Goal: Communication & Community: Answer question/provide support

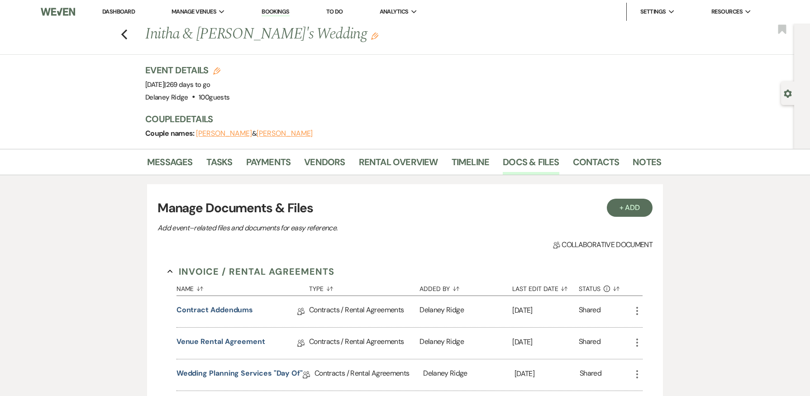
click at [118, 12] on link "Dashboard" at bounding box center [118, 12] width 33 height 8
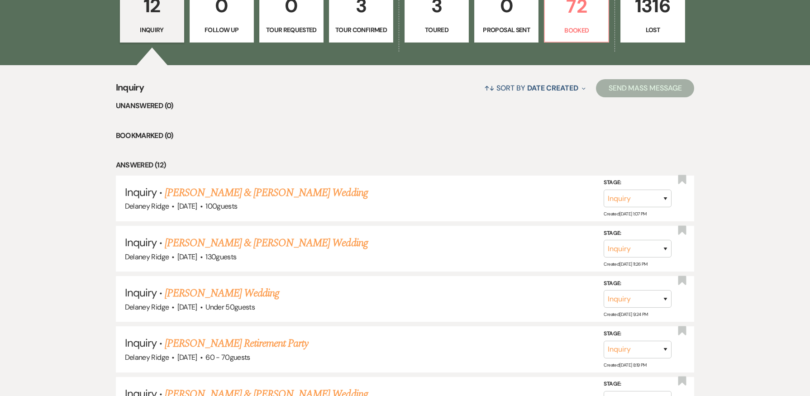
scroll to position [164, 0]
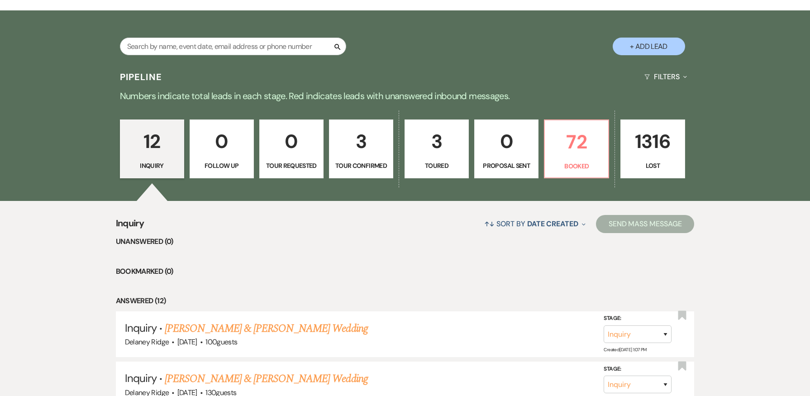
click at [354, 219] on div "↑↓ Sort By Date Created Expand Send Mass Message" at bounding box center [419, 224] width 550 height 24
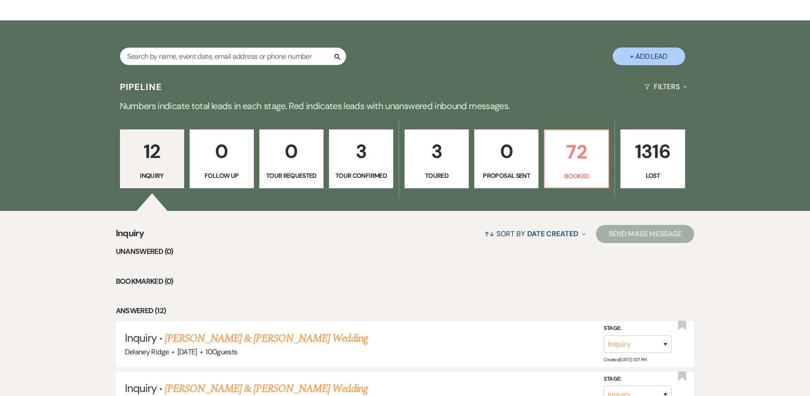
scroll to position [0, 0]
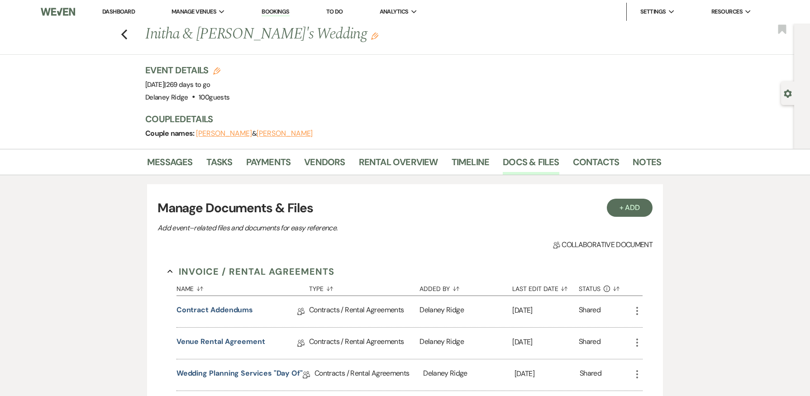
click at [117, 10] on link "Dashboard" at bounding box center [118, 12] width 33 height 8
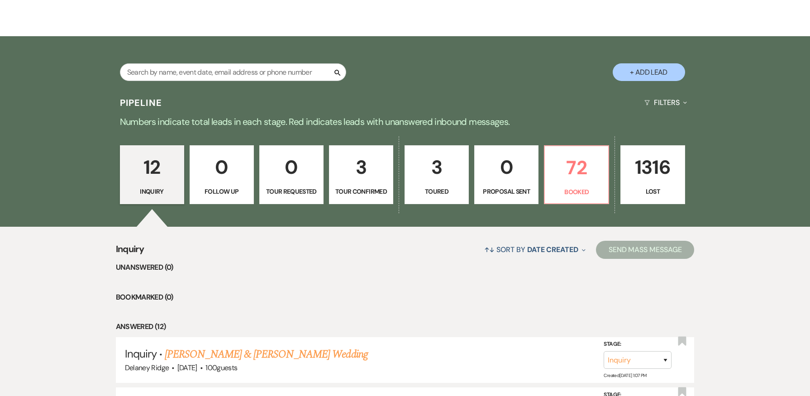
scroll to position [181, 0]
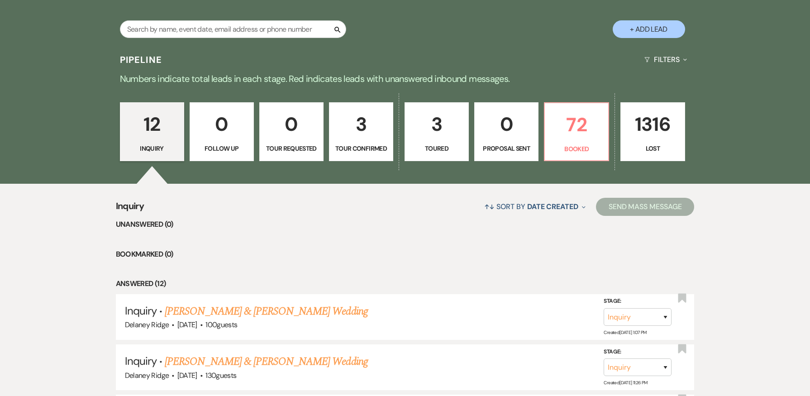
click at [363, 132] on p "3" at bounding box center [361, 124] width 52 height 30
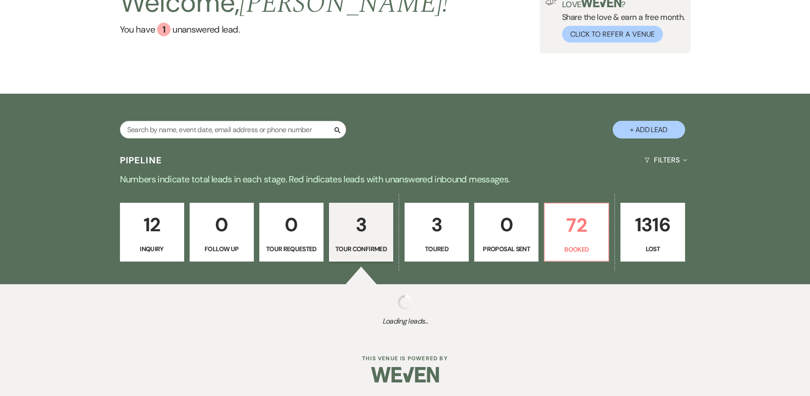
select select "4"
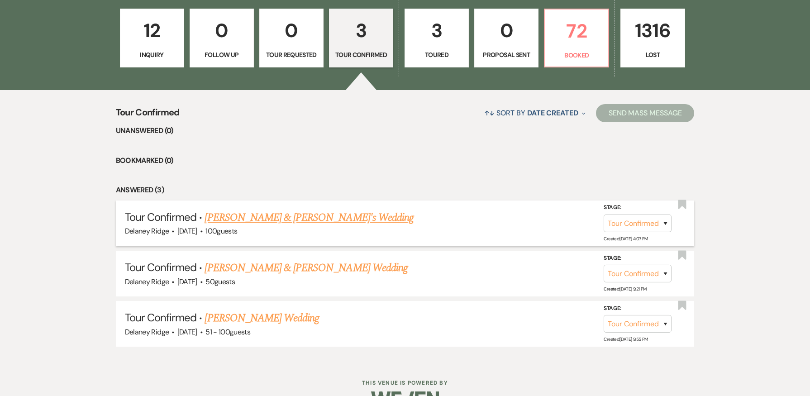
scroll to position [299, 0]
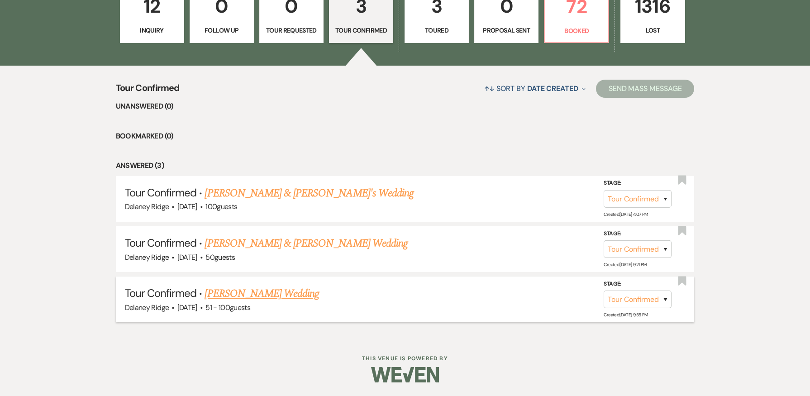
click at [298, 294] on link "[PERSON_NAME] Wedding" at bounding box center [262, 294] width 114 height 16
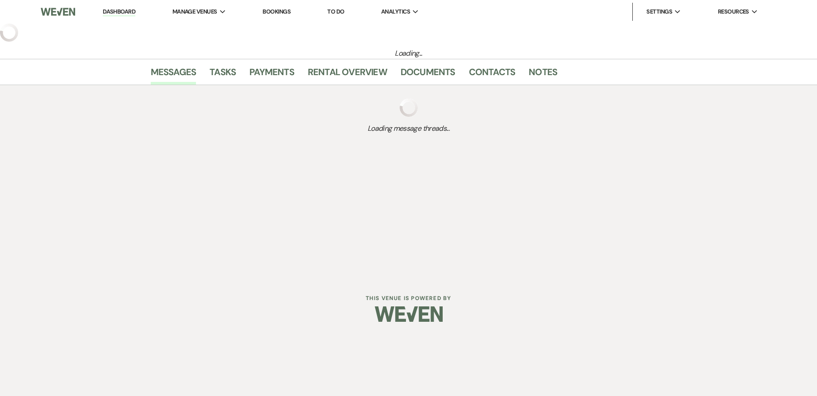
select select "4"
select select "2"
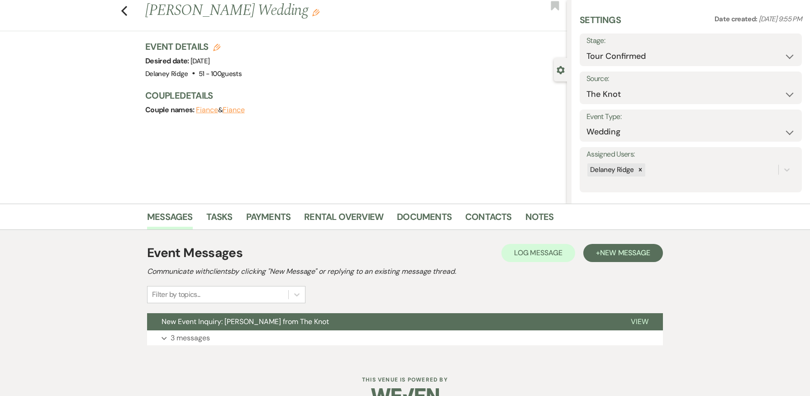
scroll to position [45, 0]
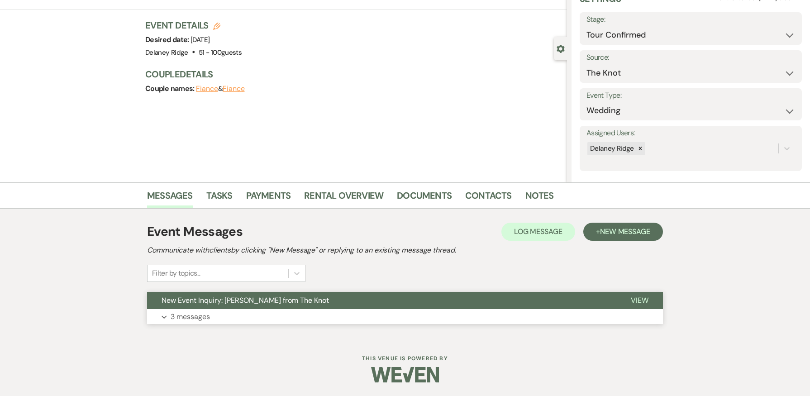
click at [366, 318] on button "Expand 3 messages" at bounding box center [405, 316] width 516 height 15
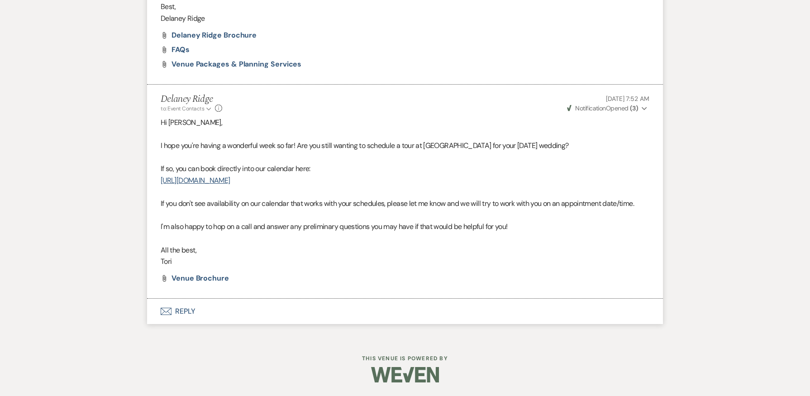
scroll to position [1009, 0]
click at [192, 312] on button "Envelope Reply" at bounding box center [405, 311] width 516 height 25
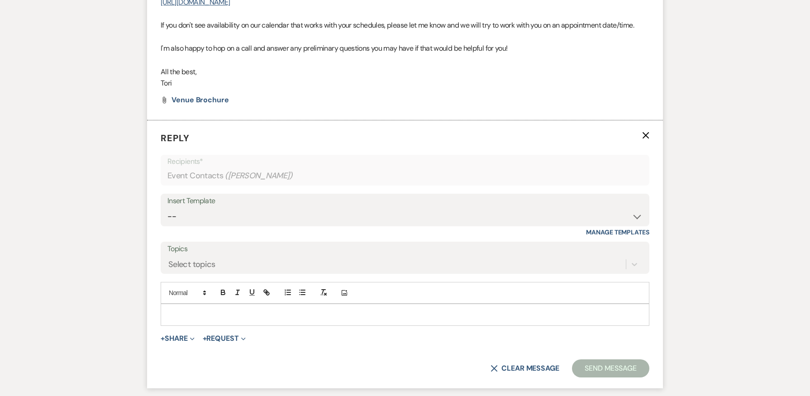
scroll to position [1181, 0]
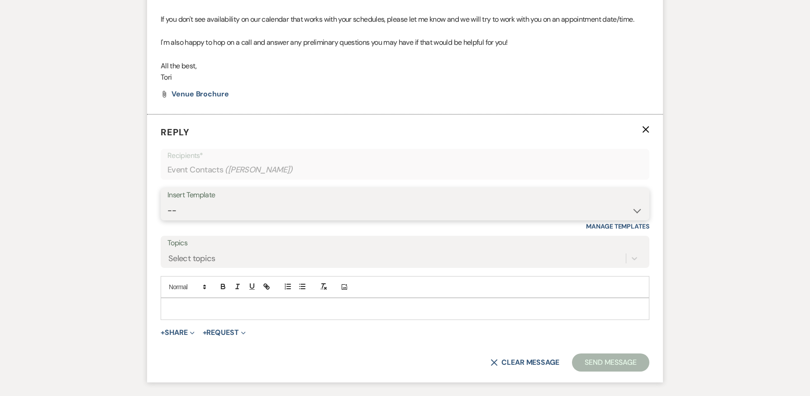
click at [286, 213] on select "-- Inquiry Follow Up - Let's Book a Tour! Booked Tour Confirmation Final Detail…" at bounding box center [404, 211] width 475 height 18
select select "852"
click at [167, 213] on select "-- Inquiry Follow Up - Let's Book a Tour! Booked Tour Confirmation Final Detail…" at bounding box center [404, 211] width 475 height 18
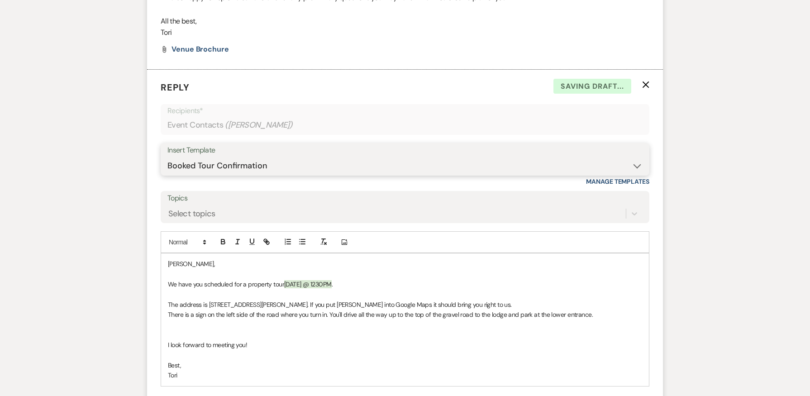
scroll to position [1227, 0]
click at [167, 276] on div "[PERSON_NAME], We have you scheduled for a property tour [DATE] @ 1230PM . The …" at bounding box center [405, 319] width 488 height 133
drag, startPoint x: 392, startPoint y: 290, endPoint x: 341, endPoint y: 292, distance: 51.7
click at [341, 292] on div "Hi [PERSON_NAME], We have you scheduled for a property tour [DATE] @ 1230PM . T…" at bounding box center [405, 319] width 488 height 133
click at [332, 288] on span "[DATE] @ 1230PM" at bounding box center [308, 284] width 48 height 8
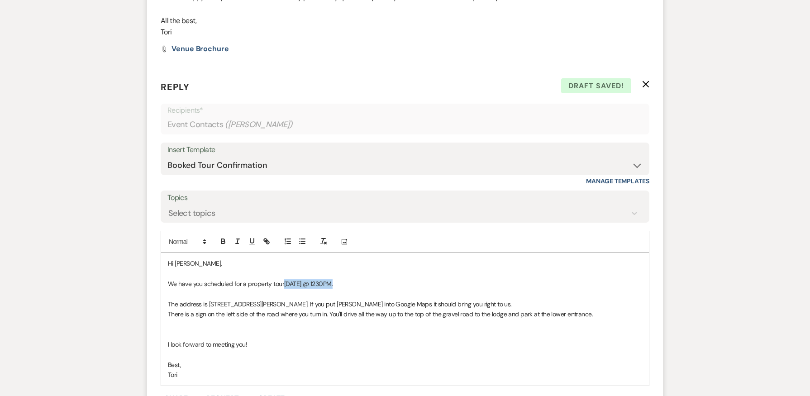
drag, startPoint x: 383, startPoint y: 295, endPoint x: 286, endPoint y: 296, distance: 97.3
click at [286, 289] on p "We have you scheduled for a property tour [DATE] @ 1230PM ." at bounding box center [405, 284] width 474 height 10
click at [206, 268] on p "Hi [PERSON_NAME]," at bounding box center [405, 263] width 474 height 10
click at [431, 289] on p "We have you scheduled for a property tour for [DATE] ([DATE]), [DATE] at" at bounding box center [405, 284] width 474 height 10
click at [542, 309] on p "The address is [STREET_ADDRESS][PERSON_NAME]. If you put [PERSON_NAME] into Goo…" at bounding box center [405, 304] width 474 height 10
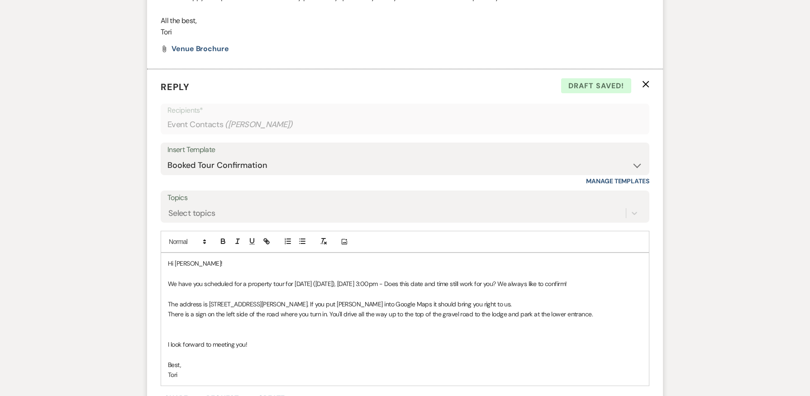
click at [328, 319] on p "There is a sign on the left side of the road where you turn in. You'll drive al…" at bounding box center [405, 314] width 474 height 10
drag, startPoint x: 624, startPoint y: 327, endPoint x: 614, endPoint y: 329, distance: 10.7
click at [614, 329] on p "There is a sign on the left side of the road where you turn in. On the right, y…" at bounding box center [405, 319] width 474 height 20
click at [249, 329] on p "There is a sign on the left side of the road where you turn in. On the right, y…" at bounding box center [405, 319] width 474 height 20
click at [264, 329] on p "There is a sign on the left side of the road where you turn in. On the right, y…" at bounding box center [405, 319] width 474 height 20
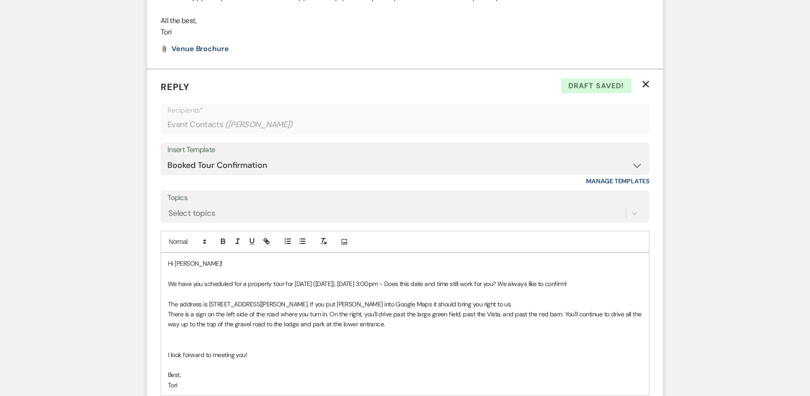
click at [393, 329] on p "There is a sign on the left side of the road where you turn in. On the right, y…" at bounding box center [405, 319] width 474 height 20
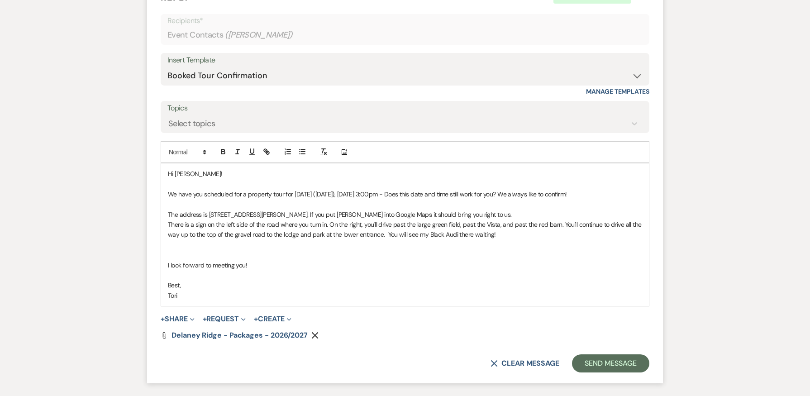
scroll to position [1317, 0]
click at [174, 259] on p at bounding box center [405, 254] width 474 height 10
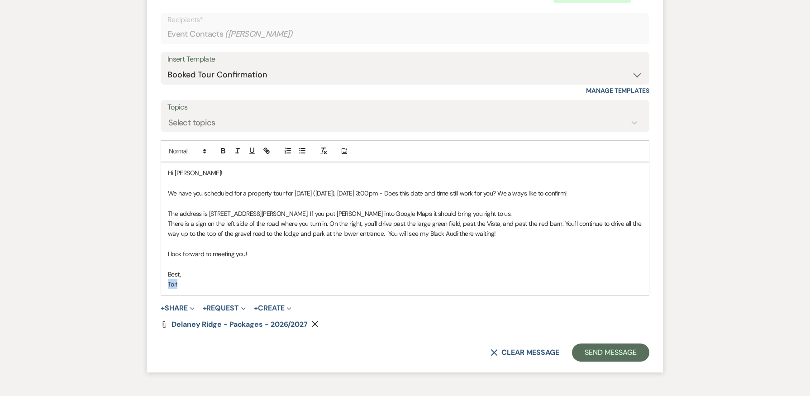
drag, startPoint x: 183, startPoint y: 294, endPoint x: 159, endPoint y: 296, distance: 24.6
click at [159, 296] on form "Reply X Saving draft... Recipients* Event Contacts ( [PERSON_NAME] ) Insert Tem…" at bounding box center [405, 176] width 516 height 394
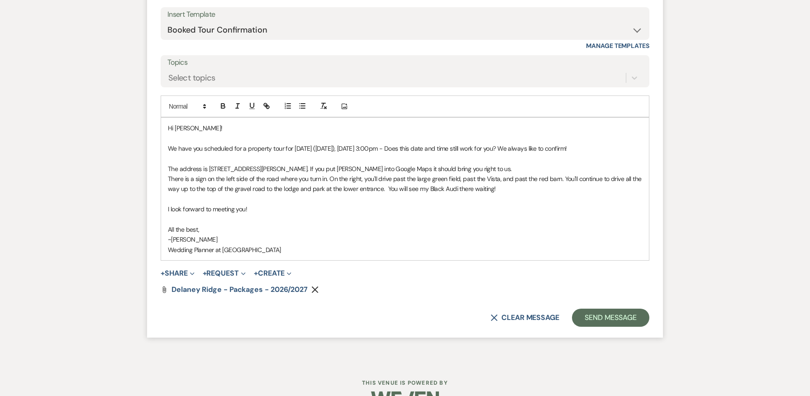
scroll to position [1362, 0]
drag, startPoint x: 622, startPoint y: 191, endPoint x: 186, endPoint y: 203, distance: 435.9
click at [186, 194] on p "There is a sign on the left side of the road where you turn in. On the right, y…" at bounding box center [405, 183] width 474 height 20
click at [249, 110] on icon "button" at bounding box center [252, 105] width 8 height 8
click at [320, 194] on p "There is a sign on the left side of the road where you turn in. On the right, y…" at bounding box center [405, 183] width 474 height 20
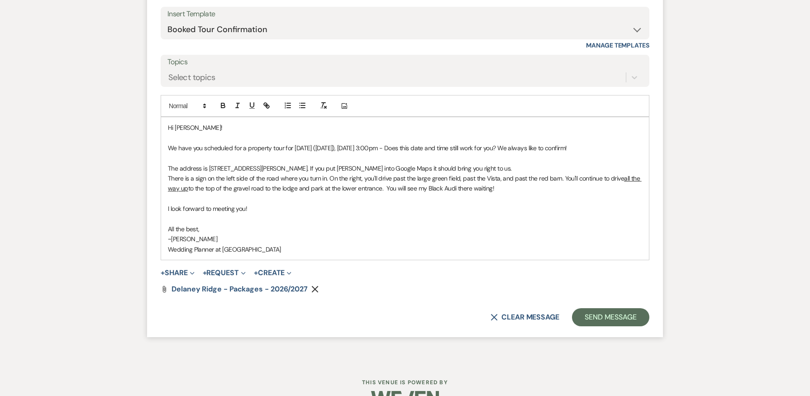
click at [591, 254] on p "Wedding Planner at [GEOGRAPHIC_DATA]" at bounding box center [405, 249] width 474 height 10
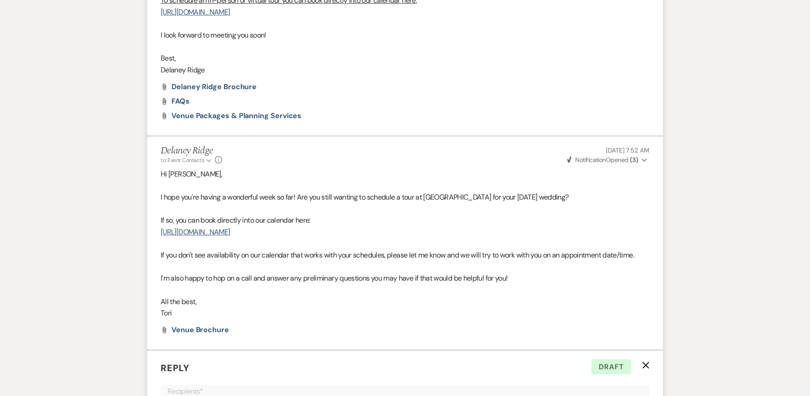
scroll to position [1398, 0]
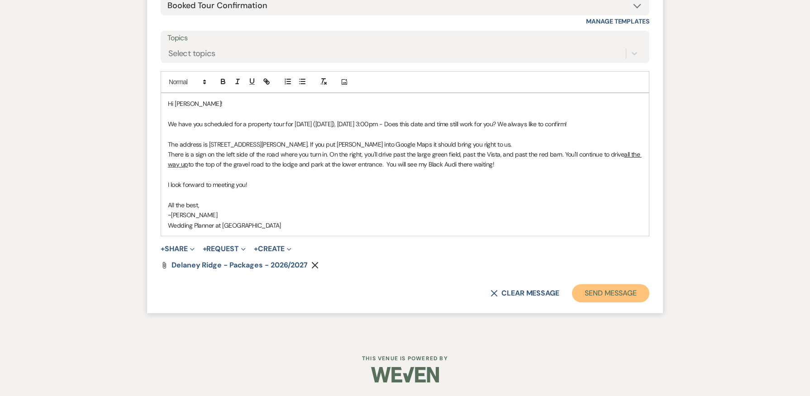
click at [616, 291] on button "Send Message" at bounding box center [610, 293] width 77 height 18
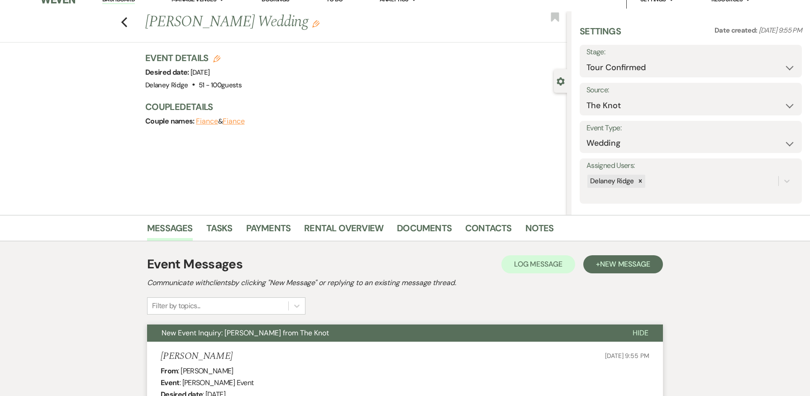
scroll to position [0, 0]
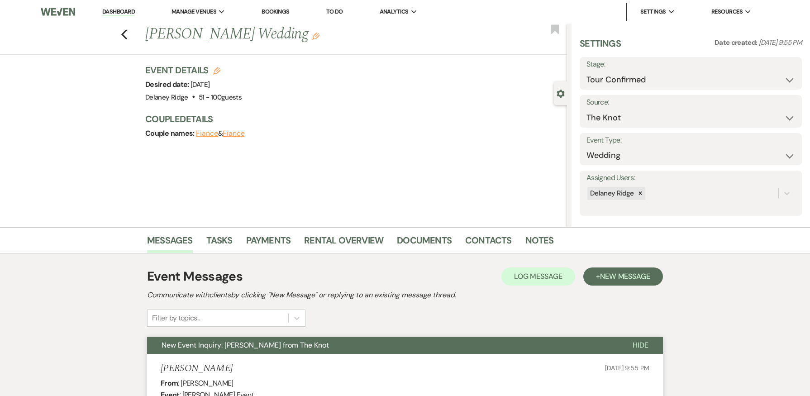
click at [120, 10] on link "Dashboard" at bounding box center [118, 12] width 33 height 9
